Goal: Navigation & Orientation: Find specific page/section

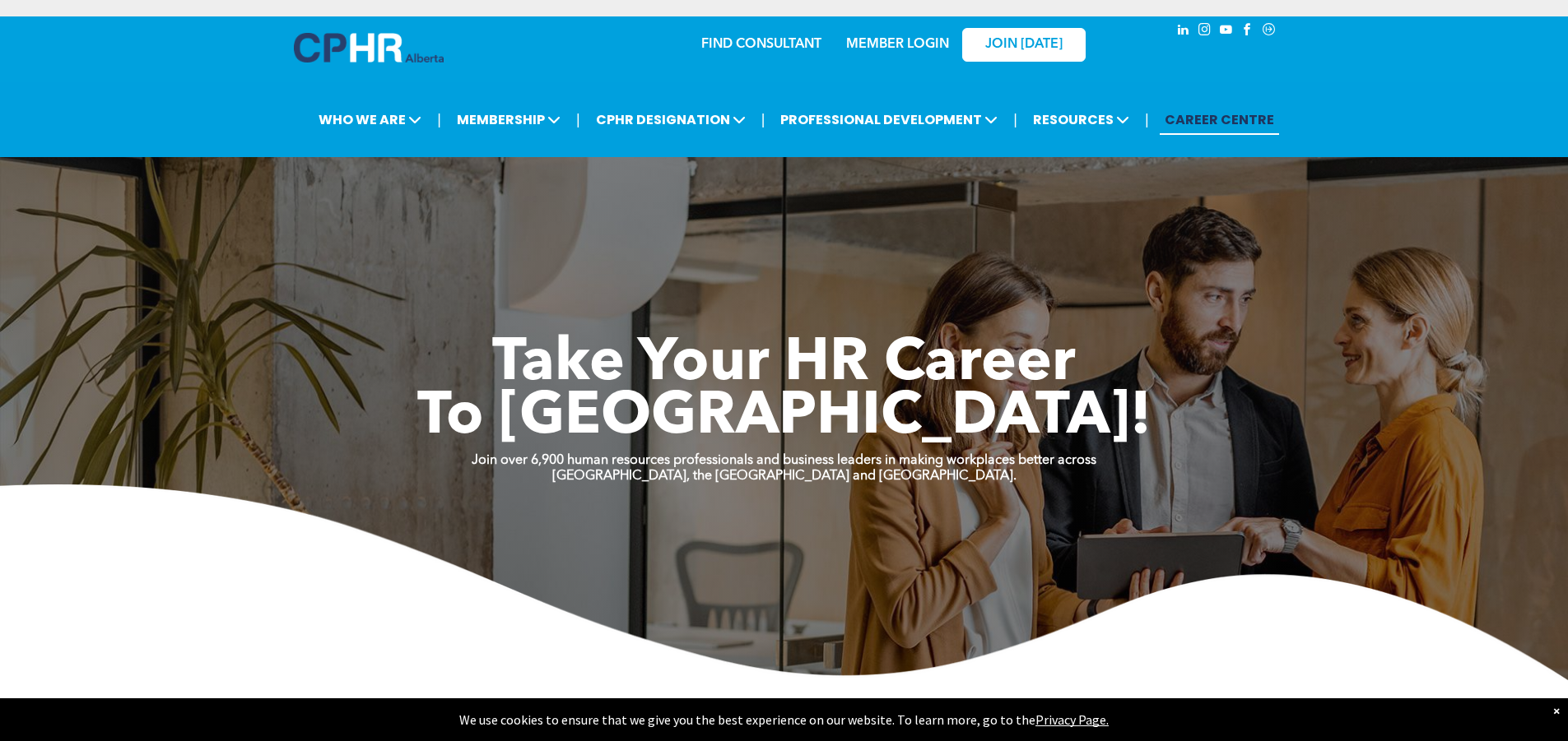
click at [868, 48] on link "MEMBER LOGIN" at bounding box center [898, 45] width 103 height 14
